Goal: Task Accomplishment & Management: Manage account settings

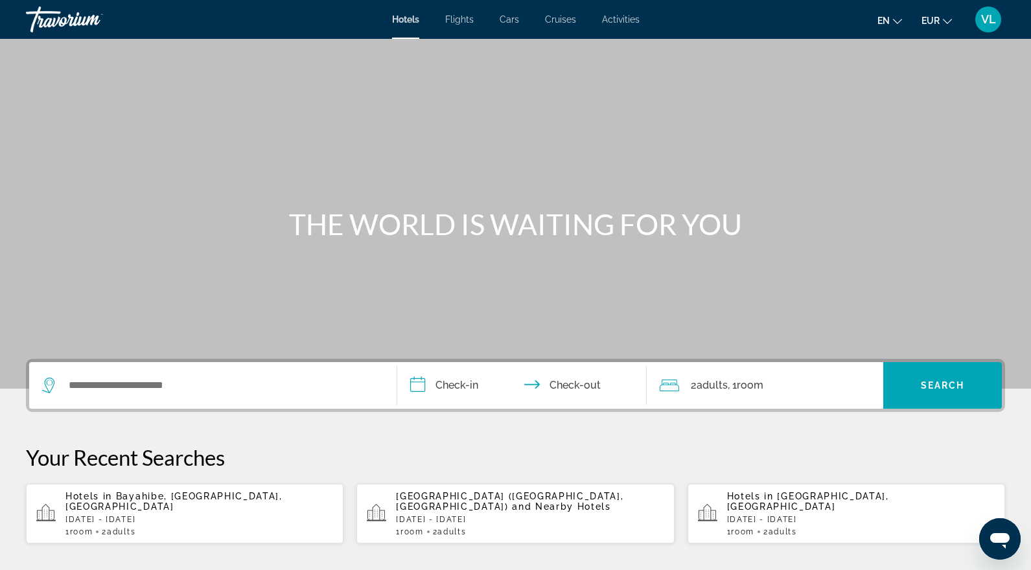
click at [995, 22] on span "VL" at bounding box center [988, 19] width 15 height 13
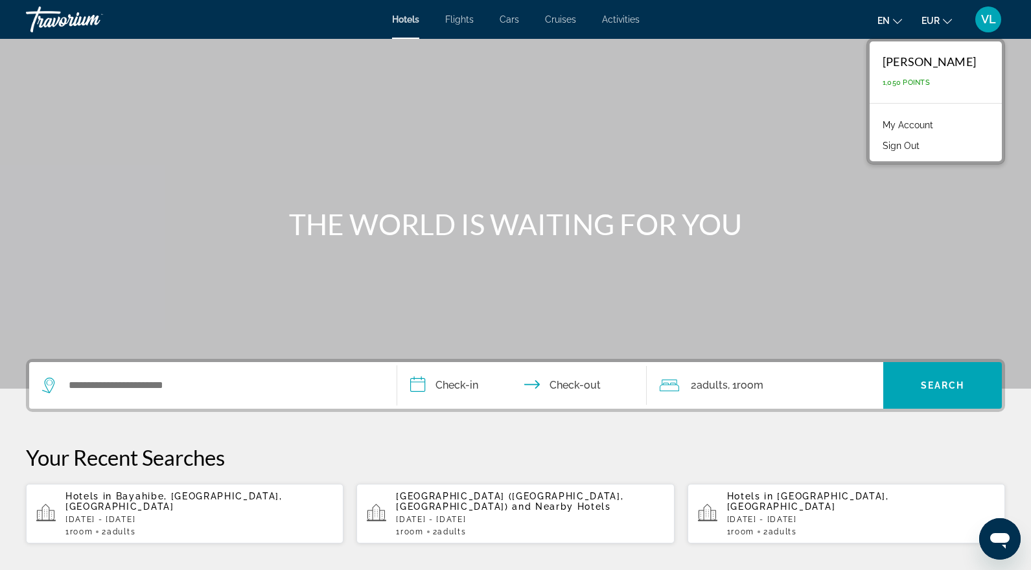
click at [928, 124] on link "My Account" at bounding box center [908, 125] width 64 height 17
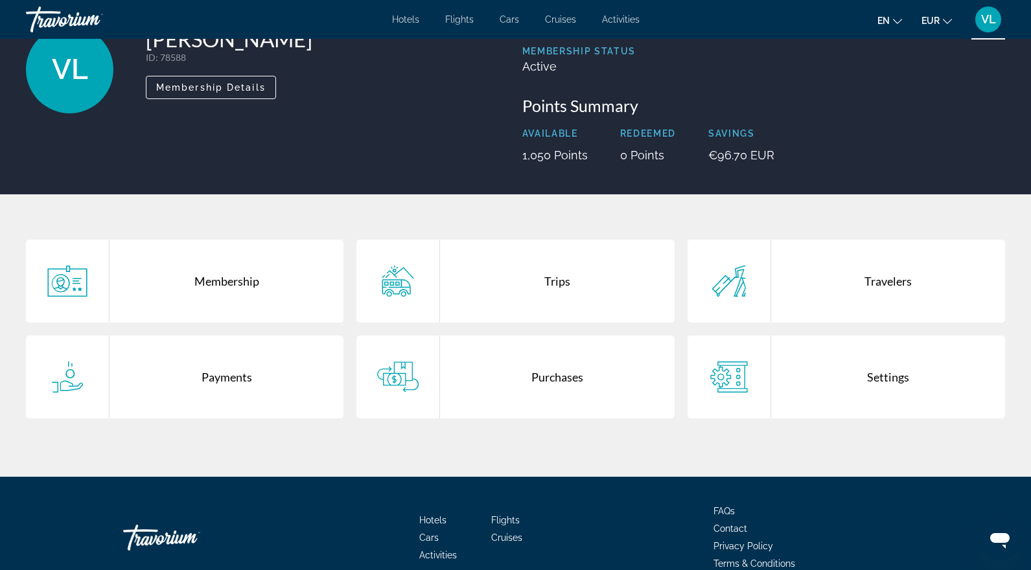
scroll to position [91, 0]
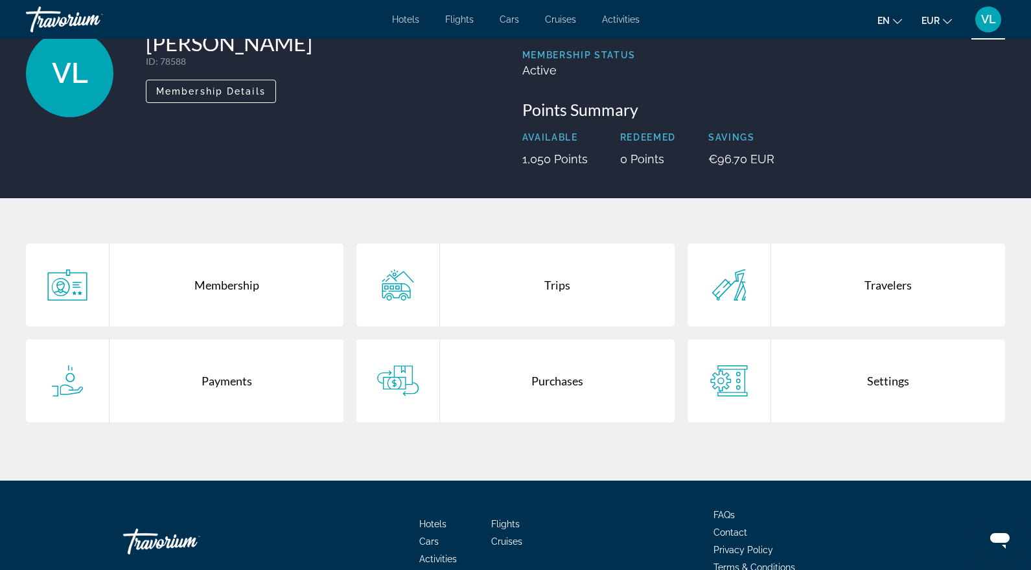
click at [495, 299] on div "Trips" at bounding box center [557, 285] width 234 height 83
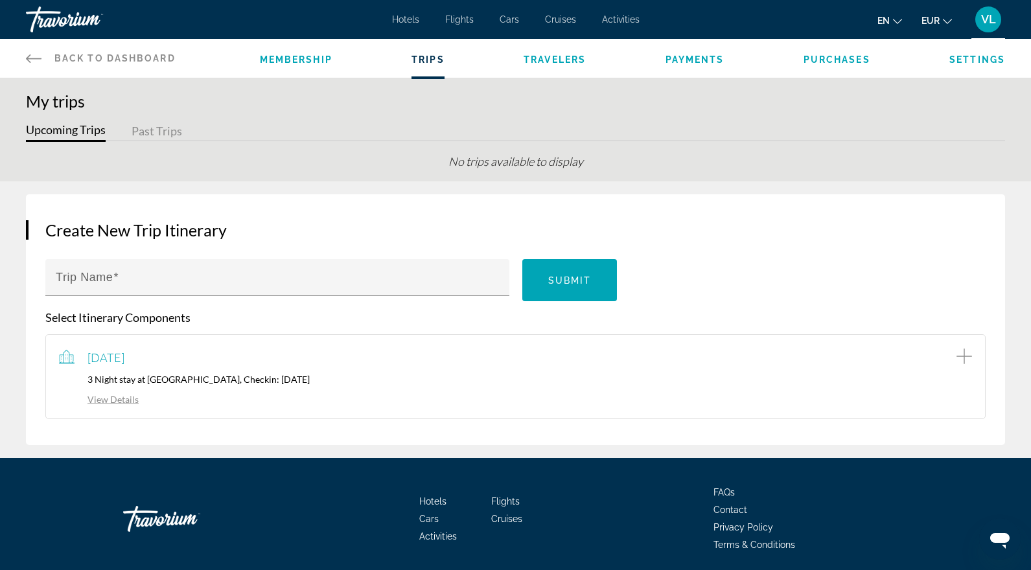
click at [121, 401] on link "View Details" at bounding box center [99, 399] width 80 height 11
click at [165, 134] on button "Past Trips" at bounding box center [157, 132] width 51 height 20
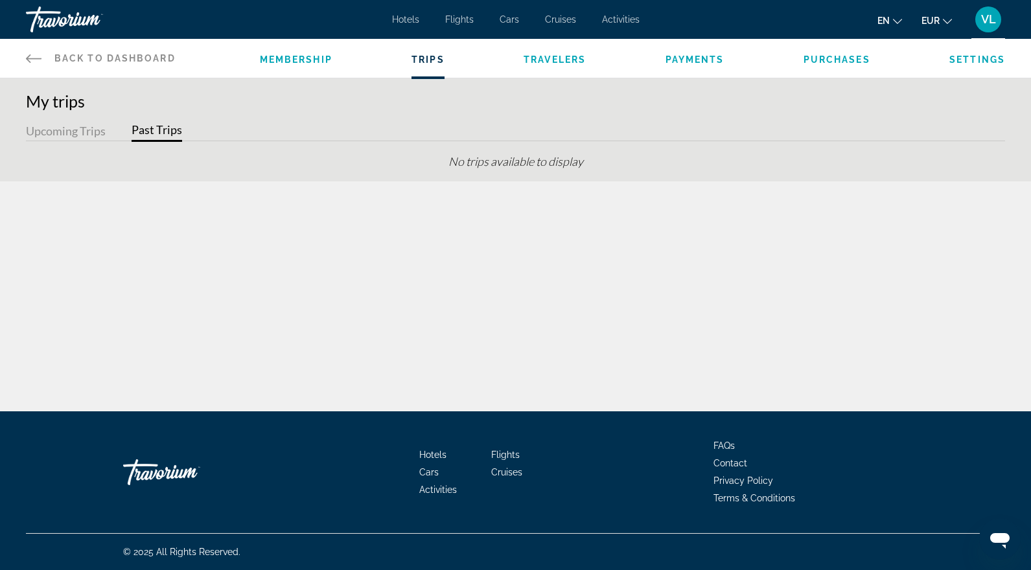
click at [105, 130] on button "Upcoming Trips" at bounding box center [66, 132] width 80 height 20
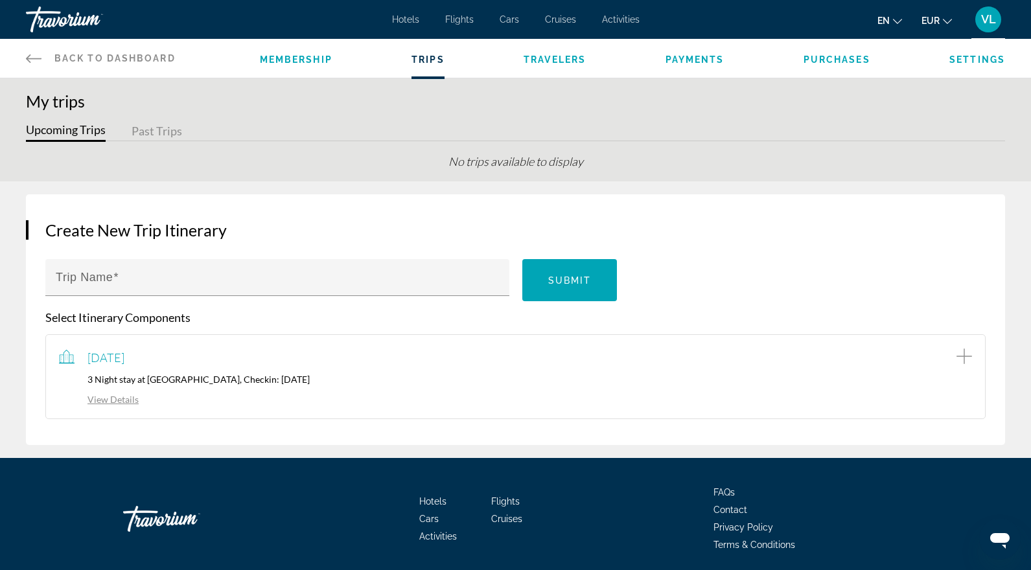
click at [980, 21] on div "VL" at bounding box center [989, 19] width 26 height 26
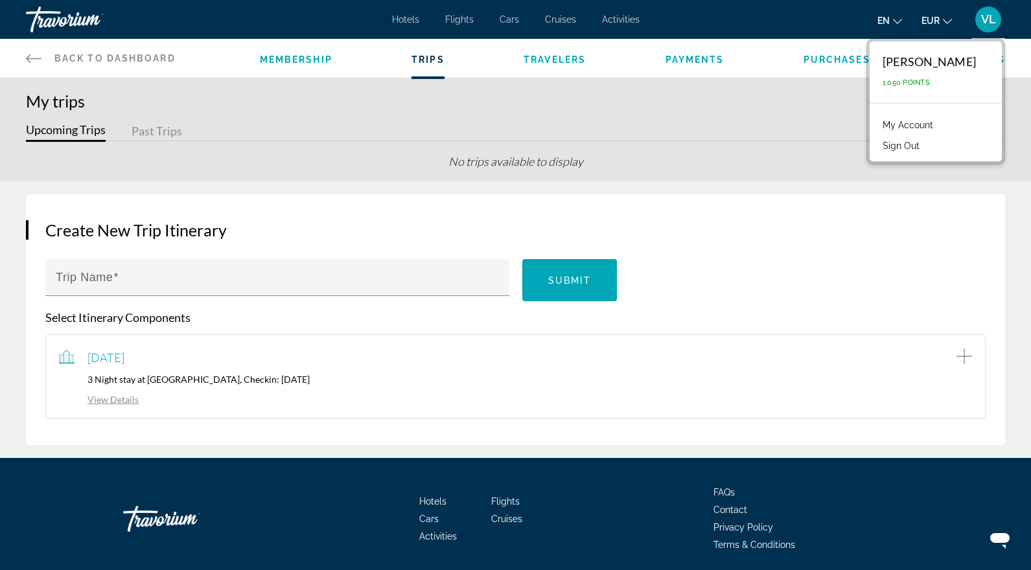
click at [918, 85] on span "1,050 Points" at bounding box center [906, 82] width 47 height 8
click at [918, 123] on link "My Account" at bounding box center [908, 125] width 64 height 17
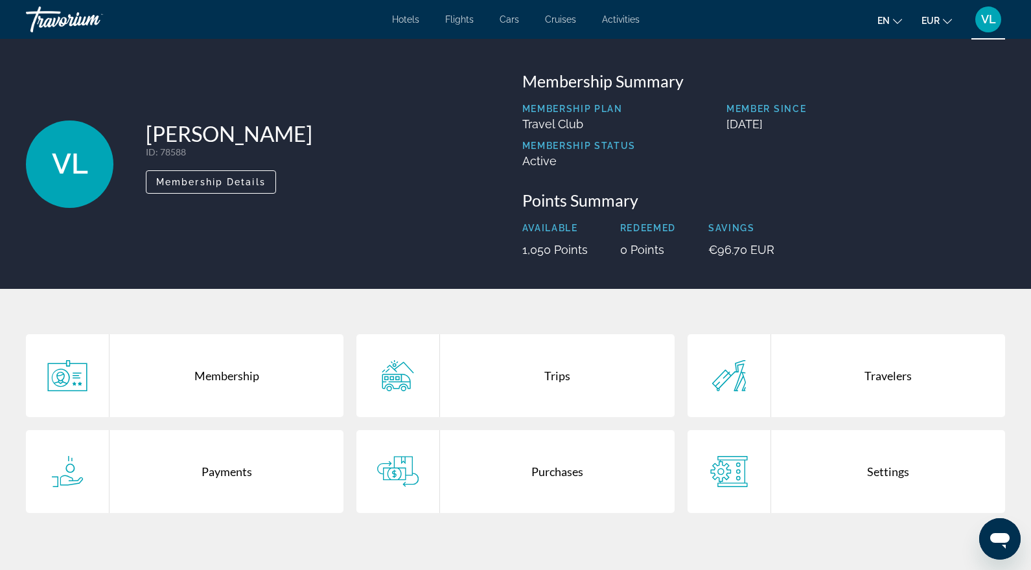
drag, startPoint x: 712, startPoint y: 246, endPoint x: 793, endPoint y: 246, distance: 81.0
click at [793, 246] on div "Available 1,050 Points Redeemed 0 Points Savings €96.70 EUR" at bounding box center [764, 240] width 484 height 34
drag, startPoint x: 753, startPoint y: 248, endPoint x: 780, endPoint y: 248, distance: 27.9
click at [780, 248] on div "Available 1,050 Points Redeemed 0 Points Savings €96.70 EUR" at bounding box center [764, 240] width 484 height 34
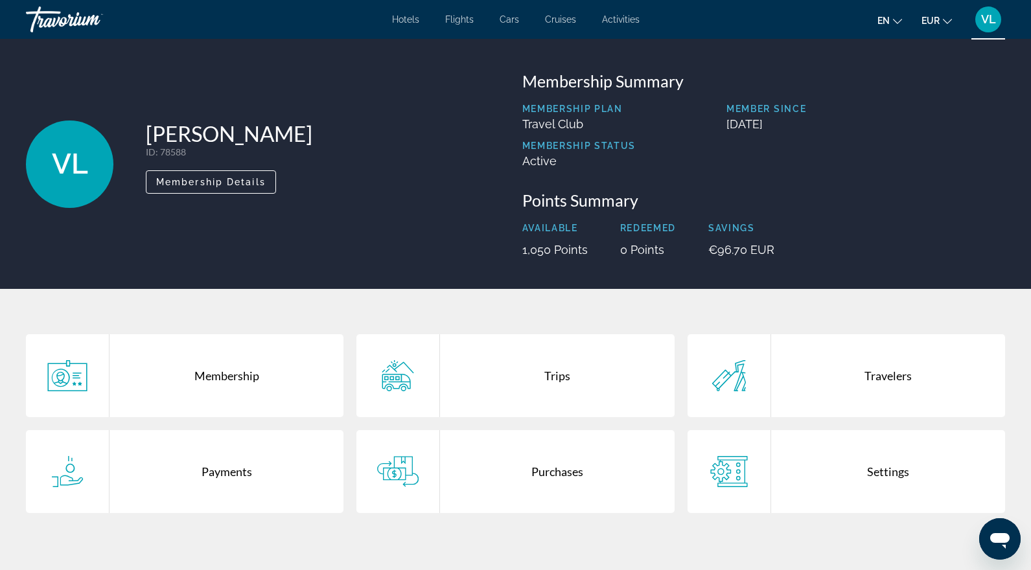
click at [780, 248] on div "Available 1,050 Points Redeemed 0 Points Savings €96.70 EUR" at bounding box center [764, 240] width 484 height 34
